Goal: Information Seeking & Learning: Learn about a topic

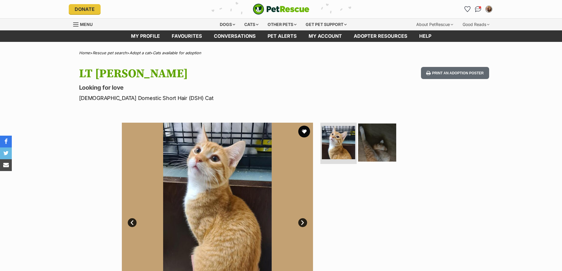
click at [370, 156] on img at bounding box center [377, 143] width 38 height 38
